Goal: Obtain resource: Download file/media

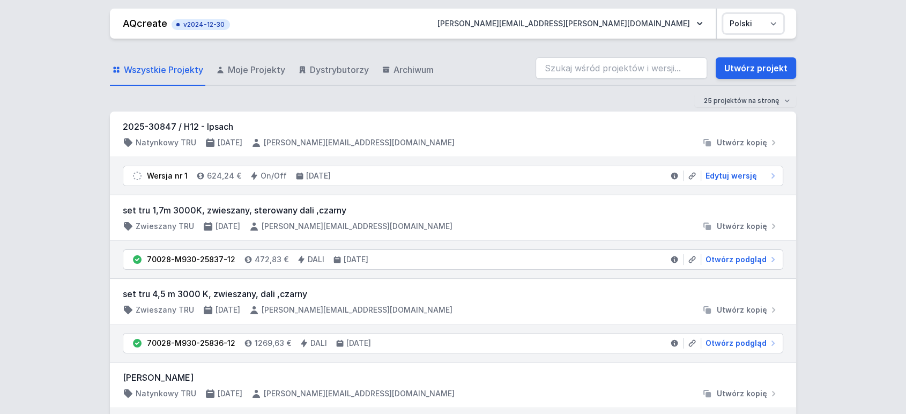
click at [750, 20] on select "Polski English" at bounding box center [753, 23] width 60 height 19
click at [742, 24] on select "Polski English" at bounding box center [753, 23] width 60 height 19
select select "en"
click at [723, 14] on select "Polski English" at bounding box center [753, 23] width 60 height 19
click at [595, 68] on input "search" at bounding box center [622, 67] width 172 height 21
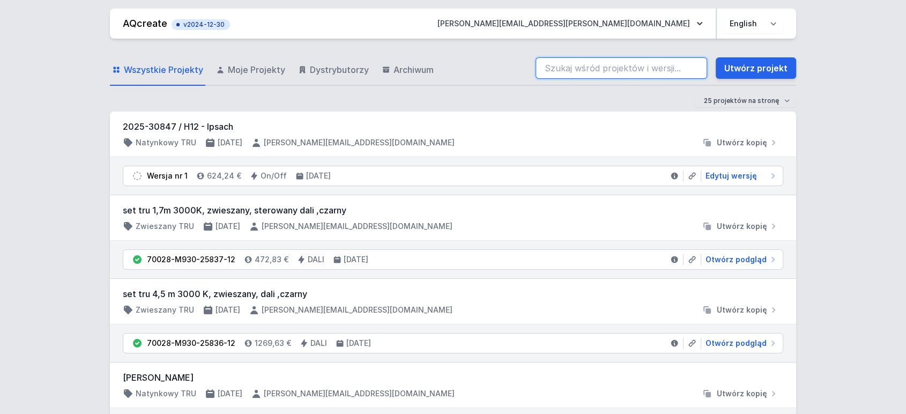
paste input "70200-M930-24282-12"
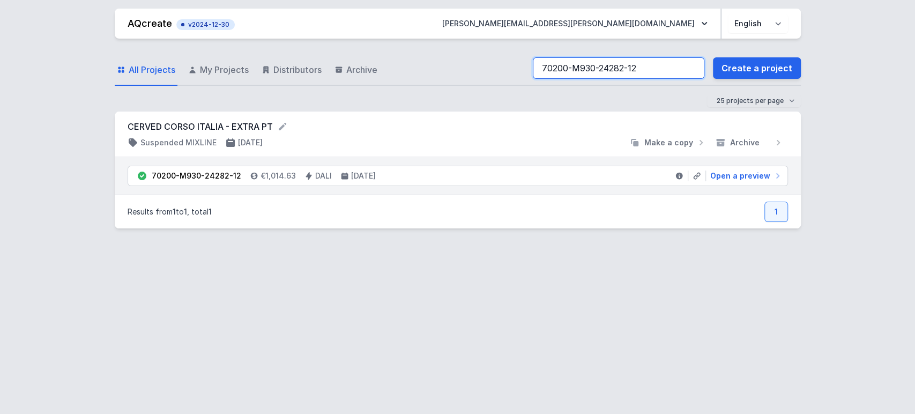
type input "70200-M930-24282-12"
click at [744, 181] on li "70200-M930-24282-12 €1,014.63 DALI [DATE] Open a preview" at bounding box center [457, 175] width 659 height 19
click at [743, 174] on span "Open a preview" at bounding box center [740, 175] width 60 height 11
select select "4"
select select "2"
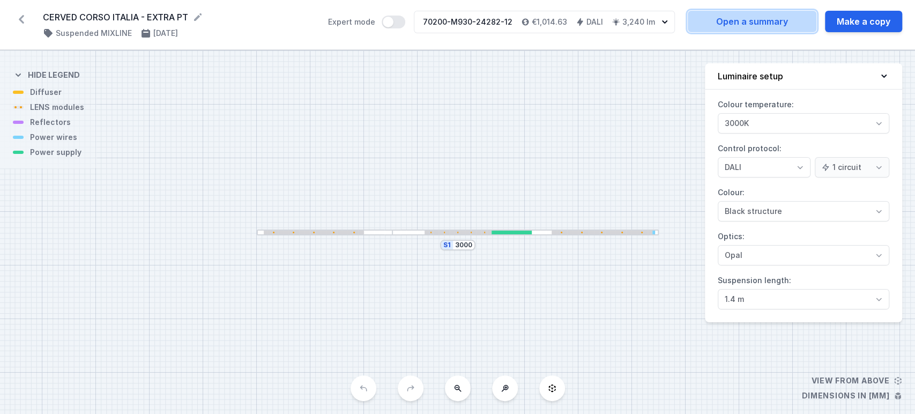
click at [750, 17] on link "Open a summary" at bounding box center [752, 21] width 129 height 21
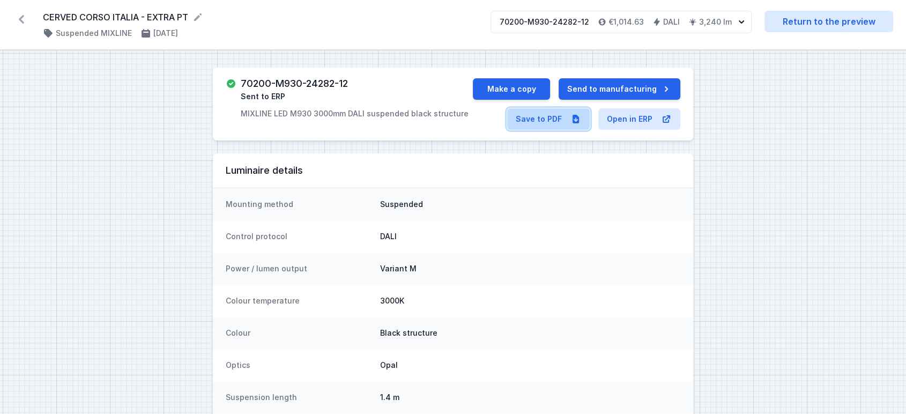
click at [523, 120] on link "Save to PDF" at bounding box center [548, 118] width 83 height 21
